Goal: Task Accomplishment & Management: Manage account settings

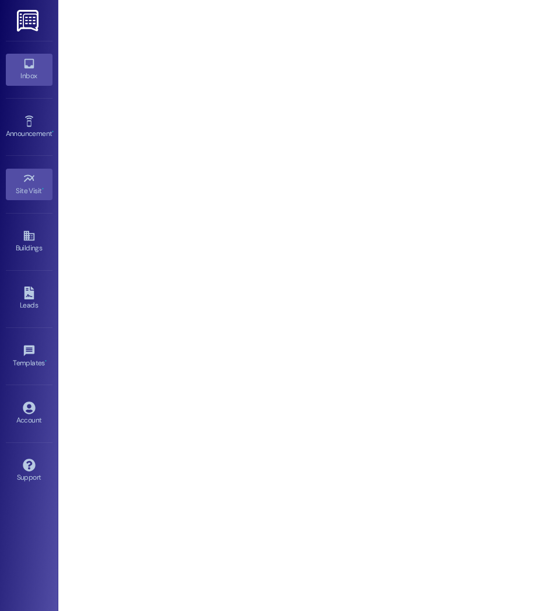
click at [36, 83] on link "Inbox" at bounding box center [29, 69] width 47 height 31
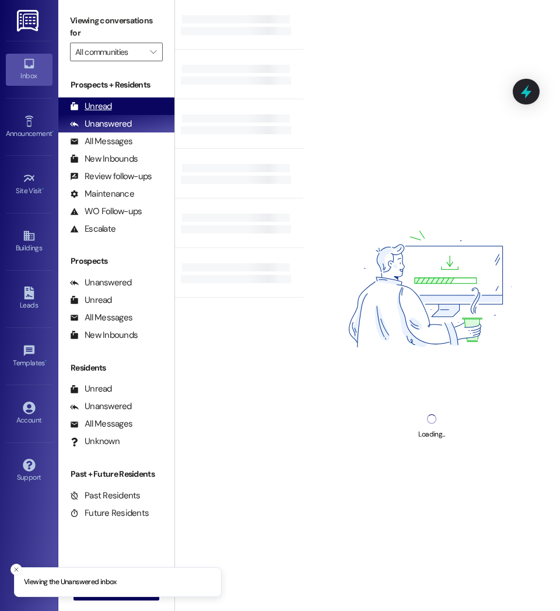
click at [103, 110] on div "Unread" at bounding box center [91, 106] width 42 height 12
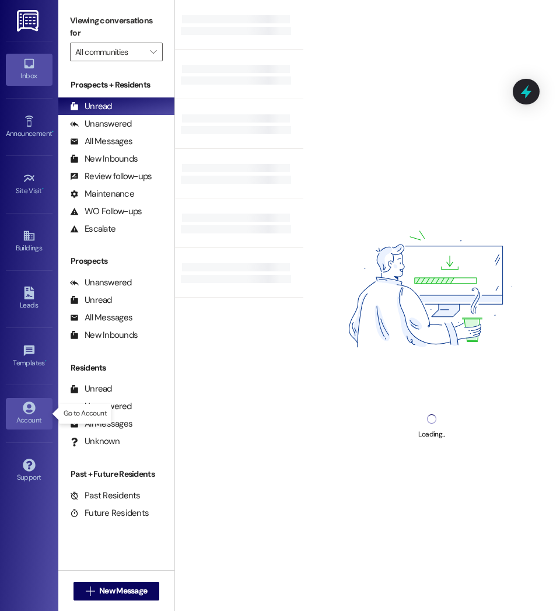
click at [27, 419] on div "Account" at bounding box center [29, 420] width 58 height 12
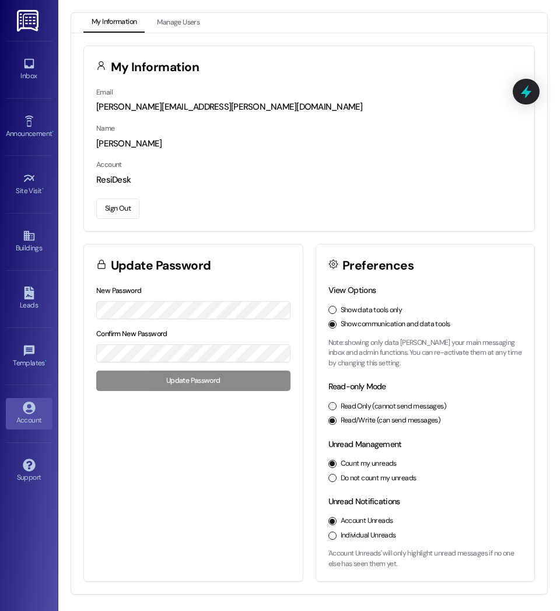
click at [110, 214] on button "Sign Out" at bounding box center [117, 208] width 43 height 20
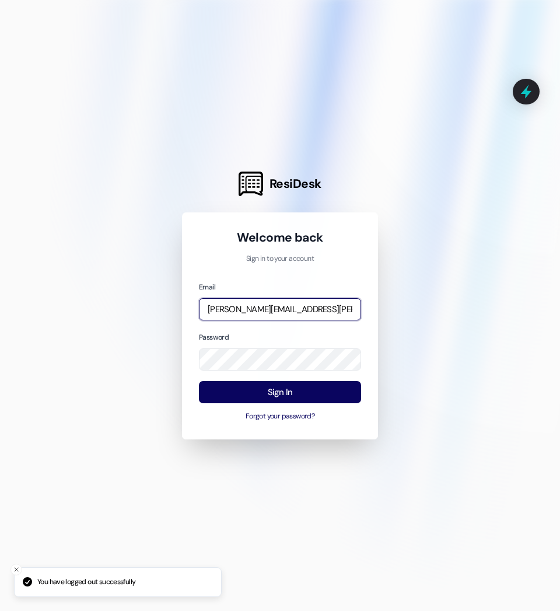
click at [280, 305] on input "[PERSON_NAME][EMAIL_ADDRESS][PERSON_NAME][DOMAIN_NAME]" at bounding box center [280, 309] width 162 height 23
type input "[EMAIL_ADDRESS][DOMAIN_NAME]"
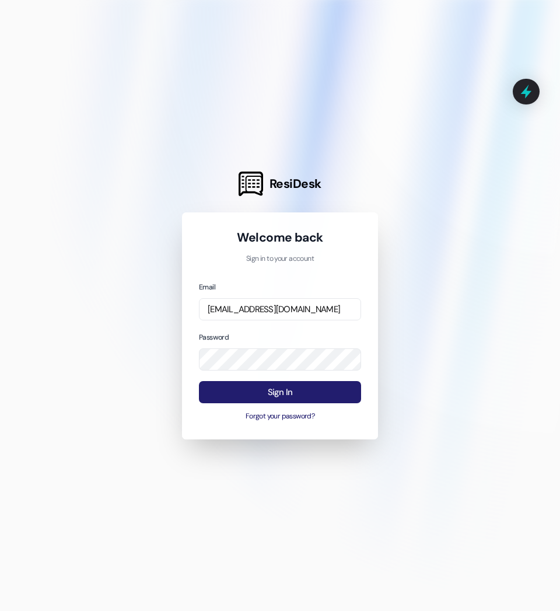
click at [300, 383] on button "Sign In" at bounding box center [280, 392] width 162 height 23
